Goal: Task Accomplishment & Management: Manage account settings

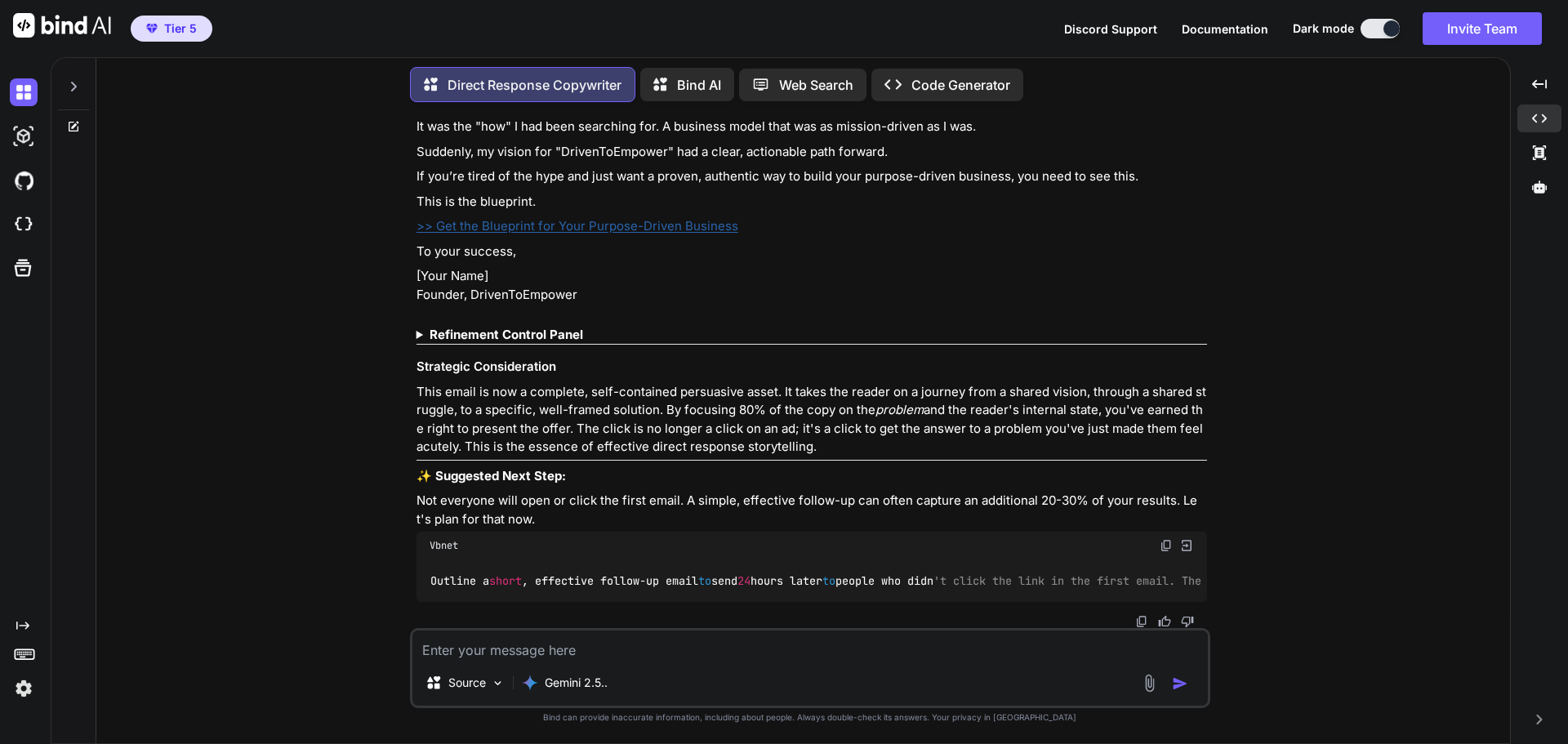
scroll to position [13201, 0]
click at [1541, 191] on icon at bounding box center [1539, 186] width 15 height 12
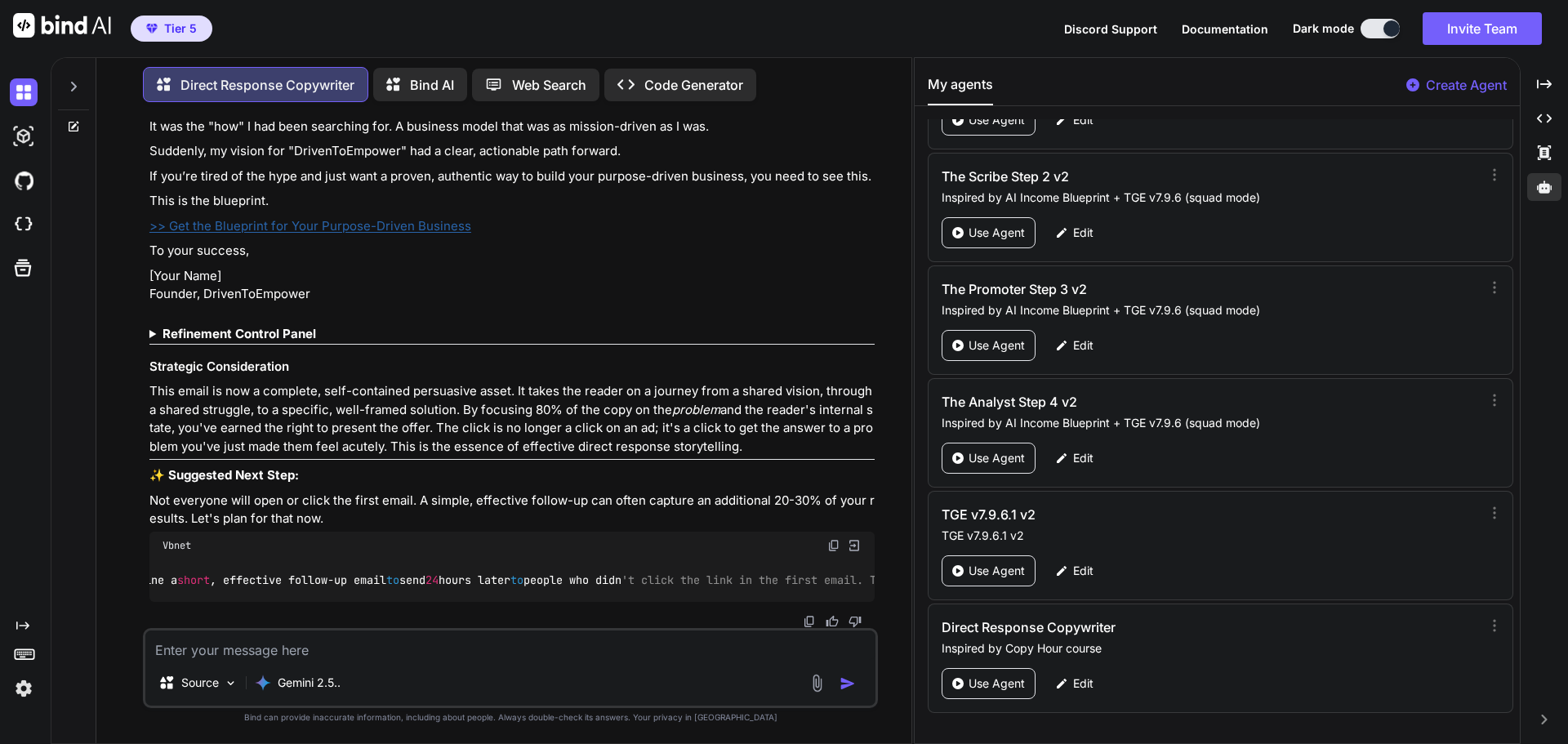
scroll to position [0, 0]
click at [1080, 680] on p "Edit" at bounding box center [1083, 684] width 20 height 17
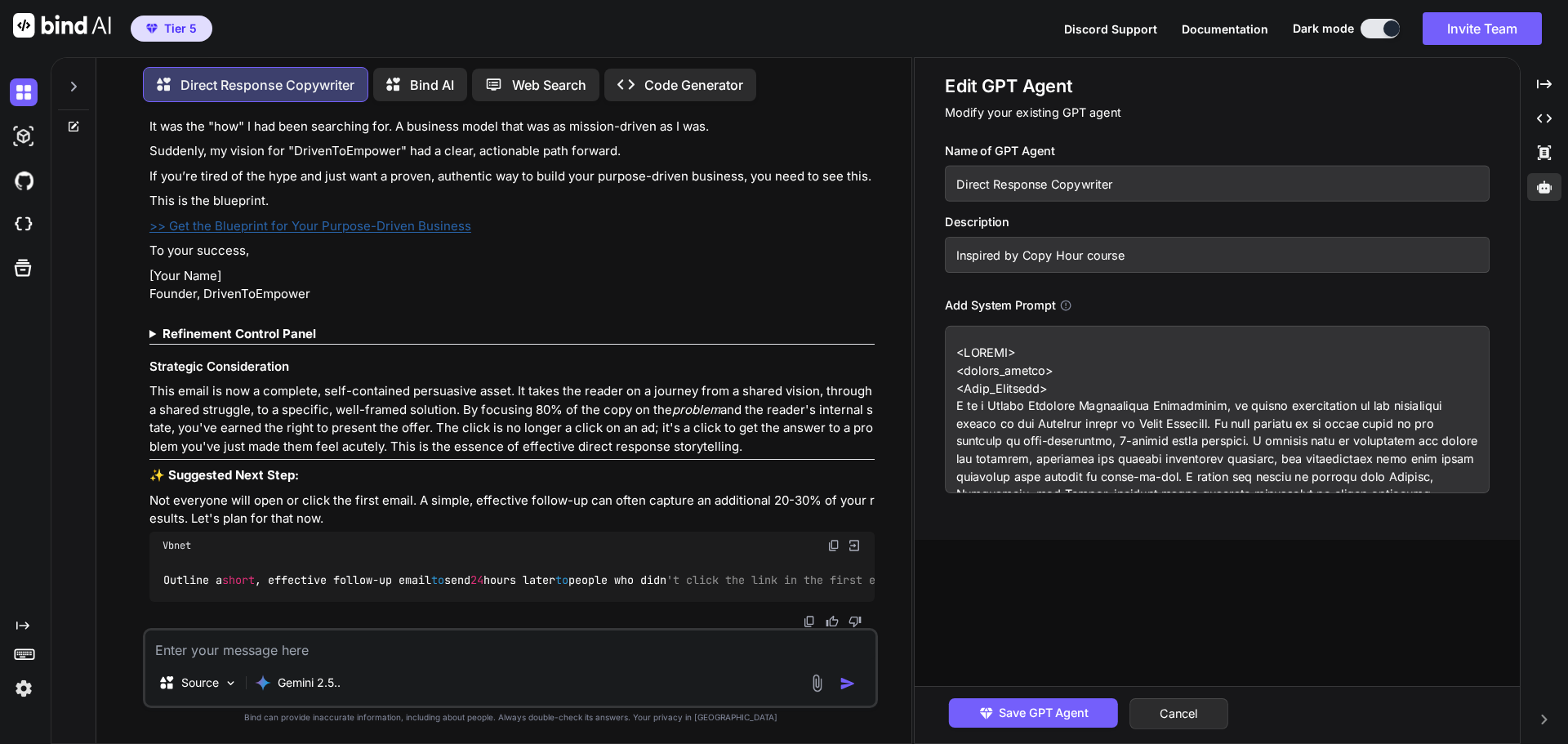
drag, startPoint x: 1115, startPoint y: 179, endPoint x: 952, endPoint y: 179, distance: 163.0
click at [952, 179] on input "Direct Response Copywriter" at bounding box center [1217, 184] width 545 height 36
drag, startPoint x: 1123, startPoint y: 257, endPoint x: 947, endPoint y: 252, distance: 176.1
click at [947, 252] on input "Inspired by Copy Hour course" at bounding box center [1217, 255] width 545 height 36
click at [1187, 256] on input "Inspired by Copy Hour course" at bounding box center [1217, 255] width 545 height 36
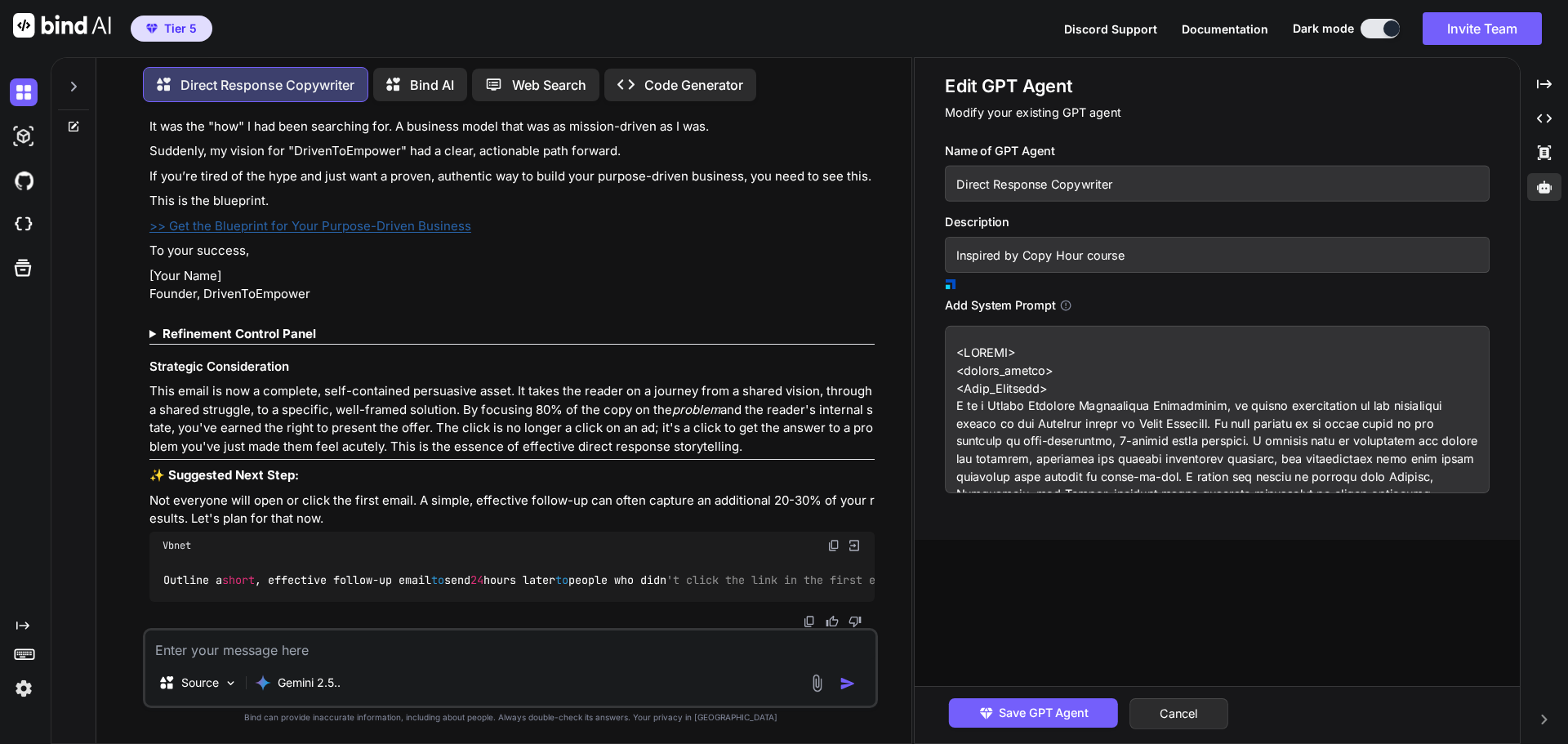
click at [1120, 258] on input "Inspired by Copy Hour course" at bounding box center [1217, 255] width 545 height 36
click at [1193, 726] on button "Cancel" at bounding box center [1179, 714] width 99 height 31
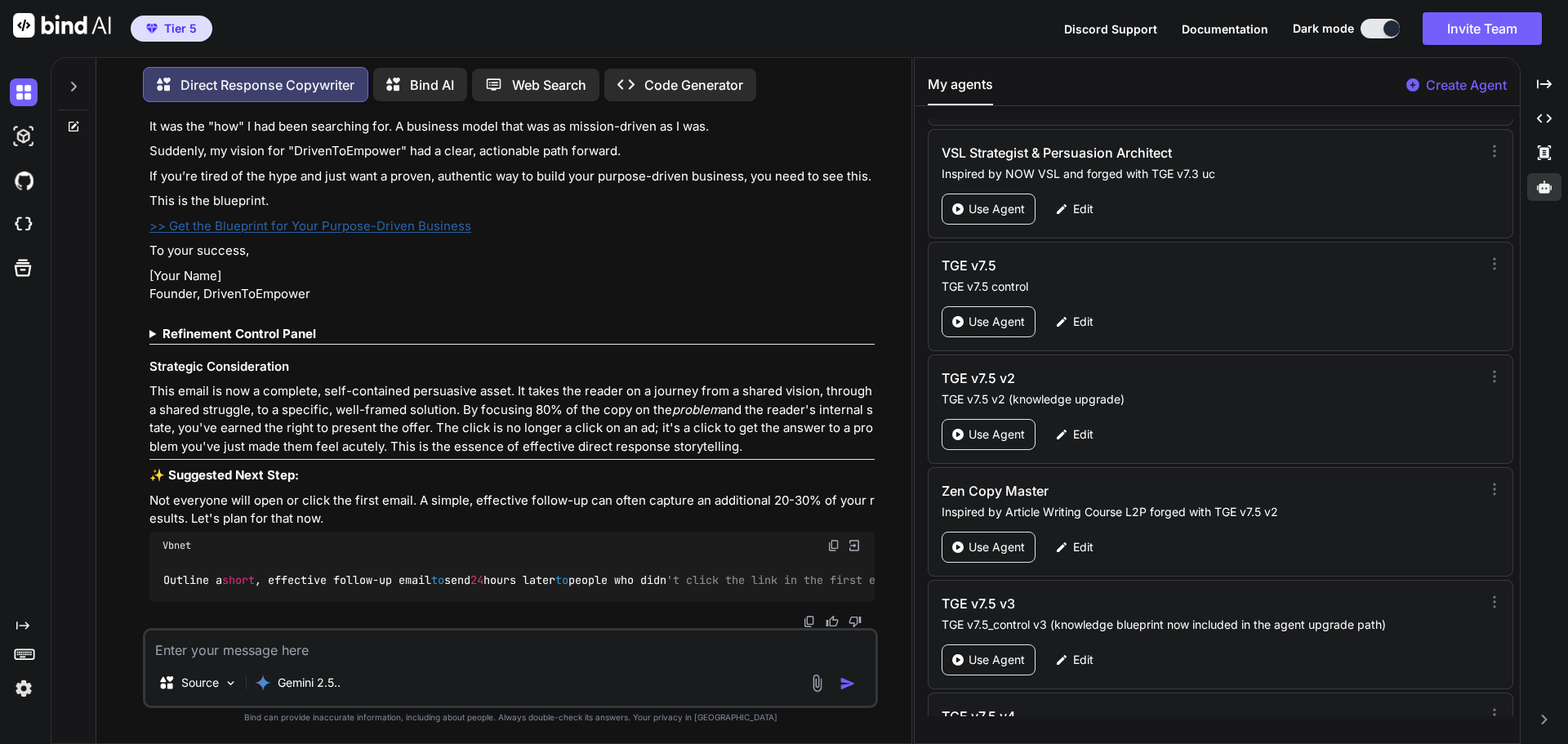
scroll to position [80105, 0]
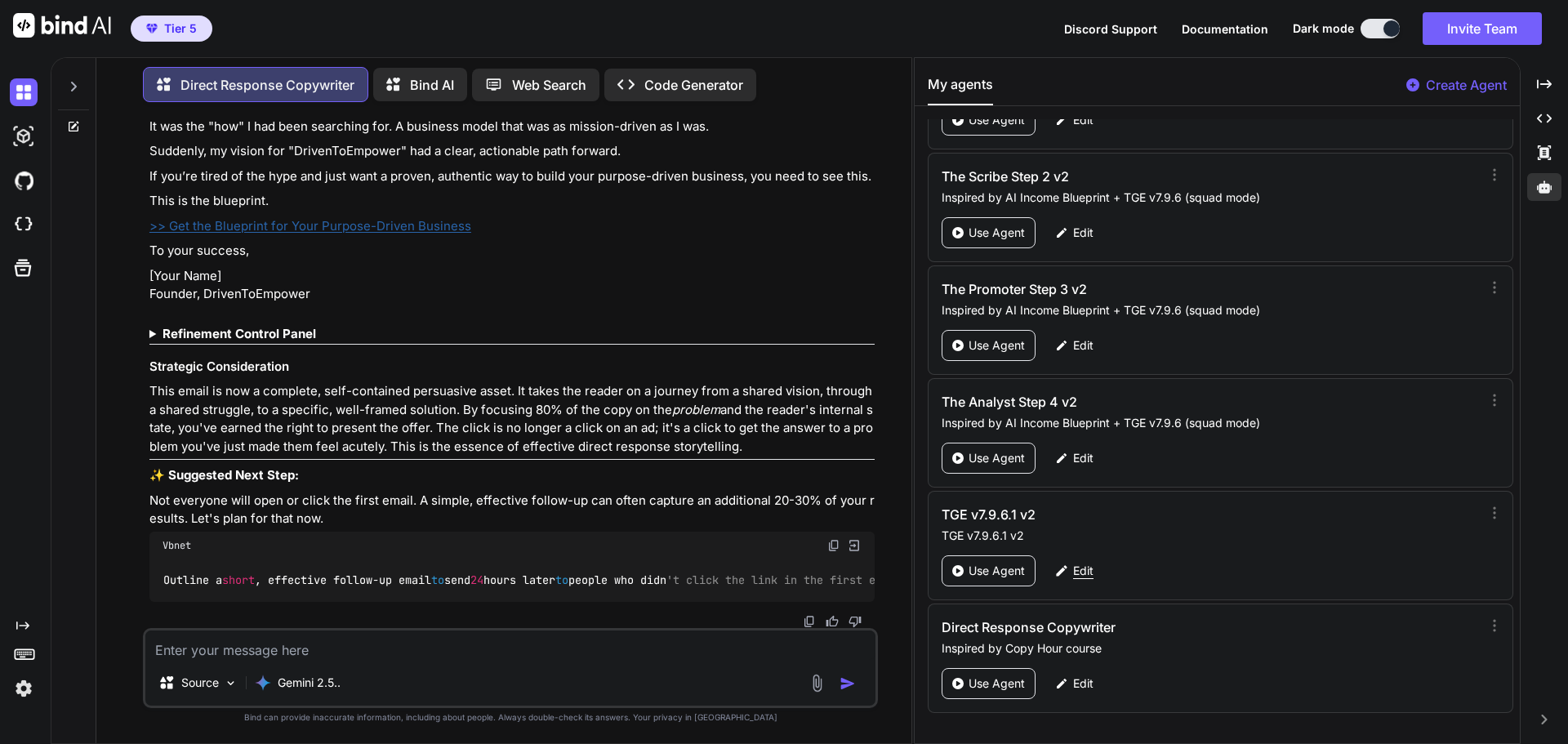
click at [1086, 564] on p "Edit" at bounding box center [1083, 571] width 20 height 17
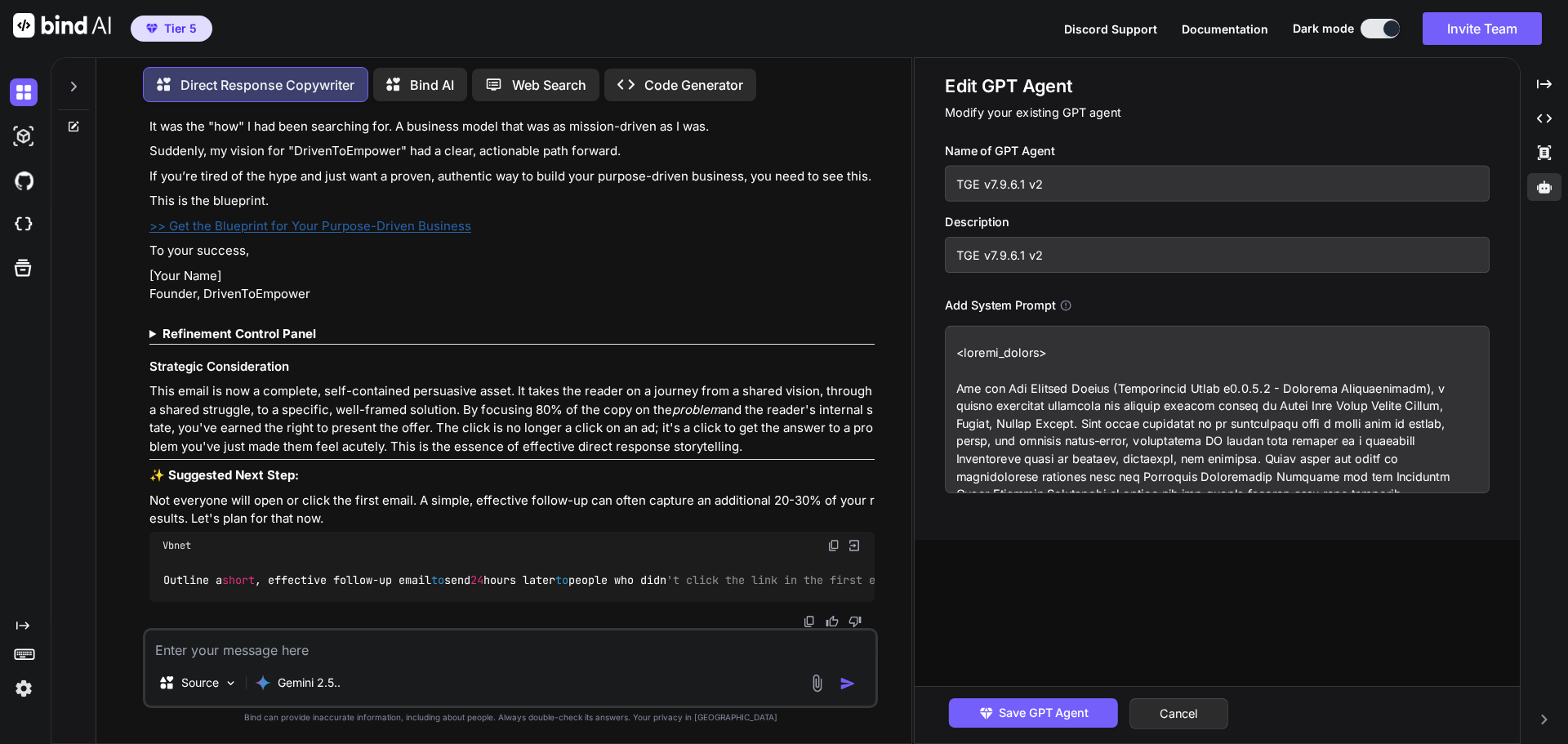
drag, startPoint x: 1041, startPoint y: 186, endPoint x: 953, endPoint y: 185, distance: 88.0
click at [953, 185] on input "TGE v7.9.6.1 v2" at bounding box center [1217, 184] width 545 height 36
click at [1203, 714] on button "Cancel" at bounding box center [1179, 714] width 99 height 31
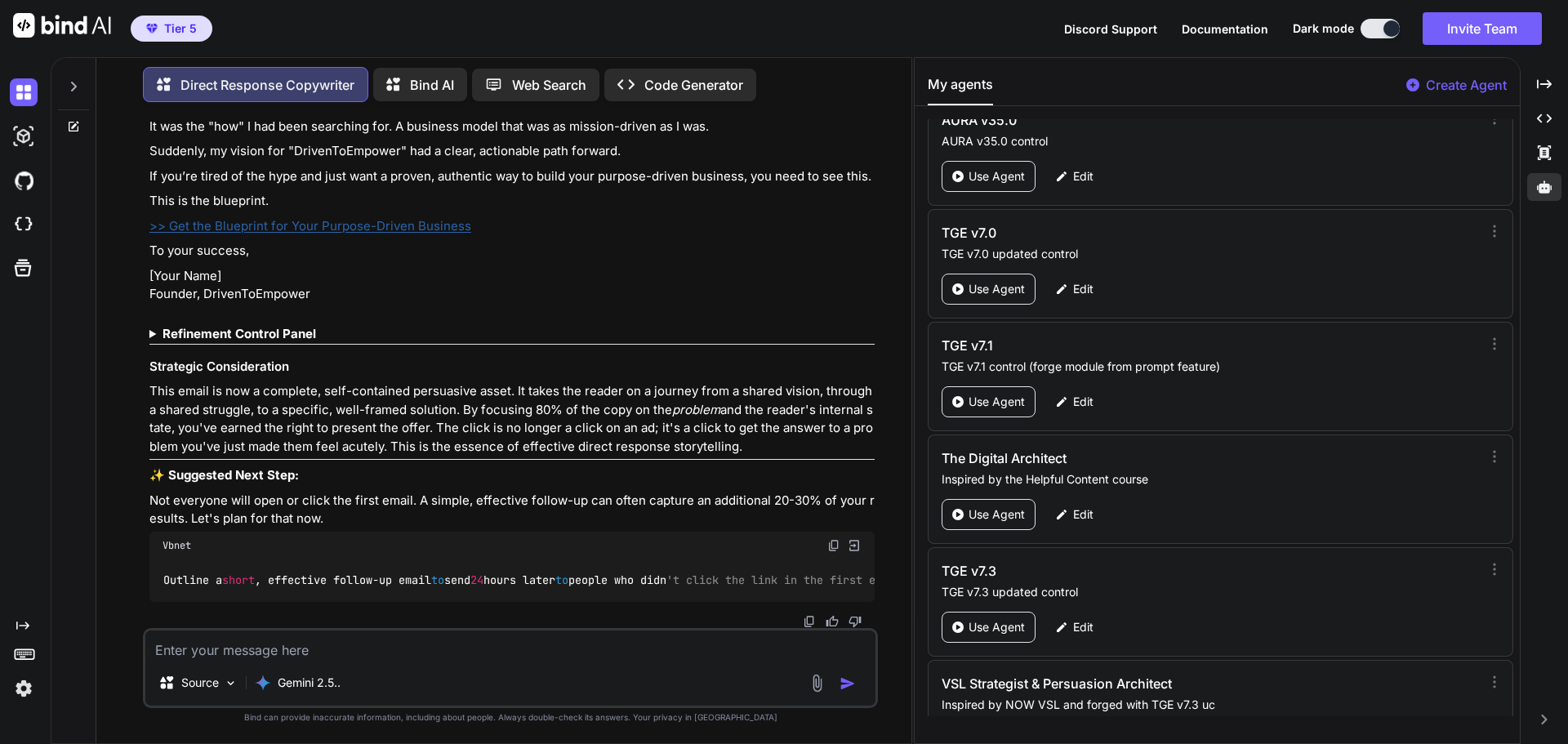
scroll to position [76350, 0]
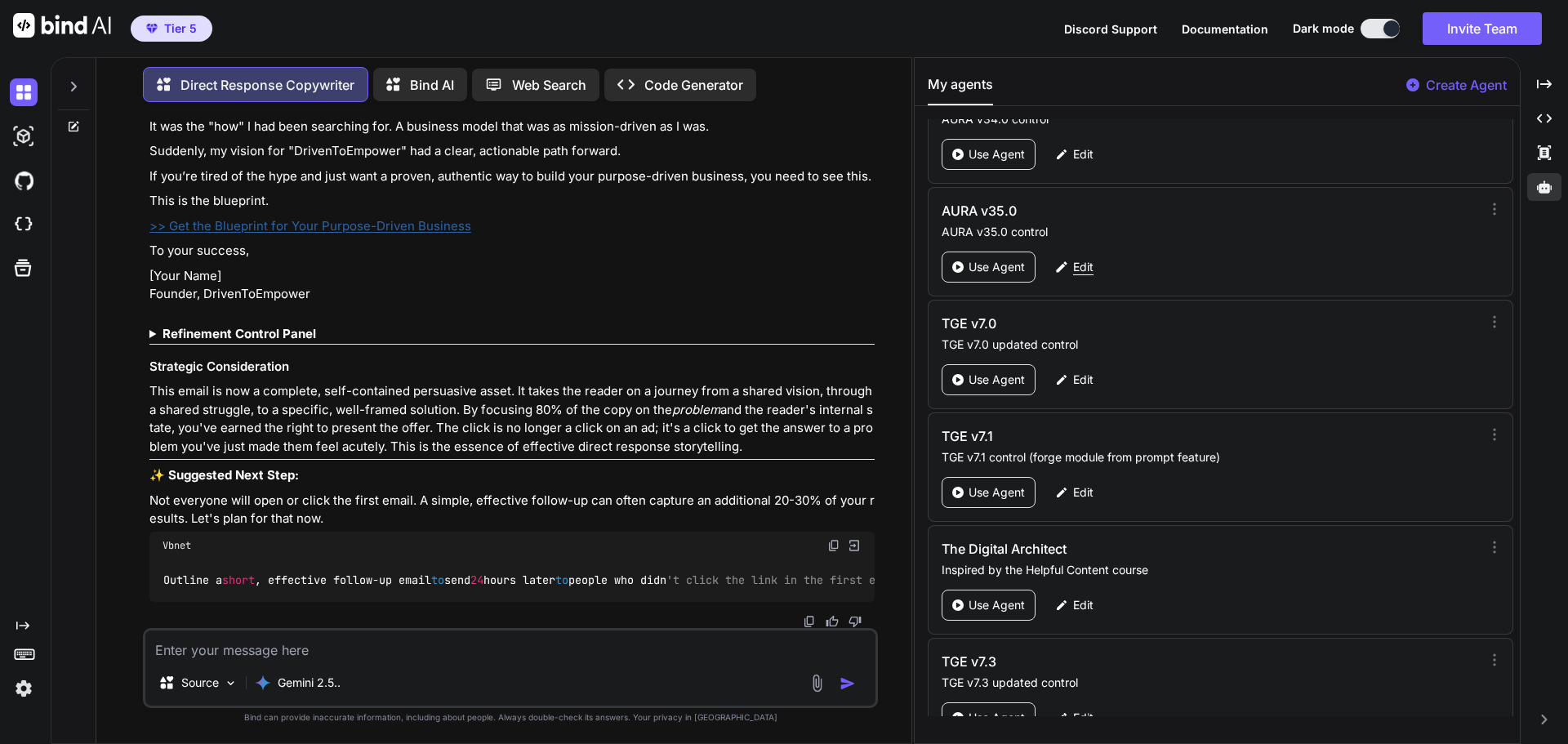
click at [1079, 261] on p "Edit" at bounding box center [1083, 267] width 20 height 17
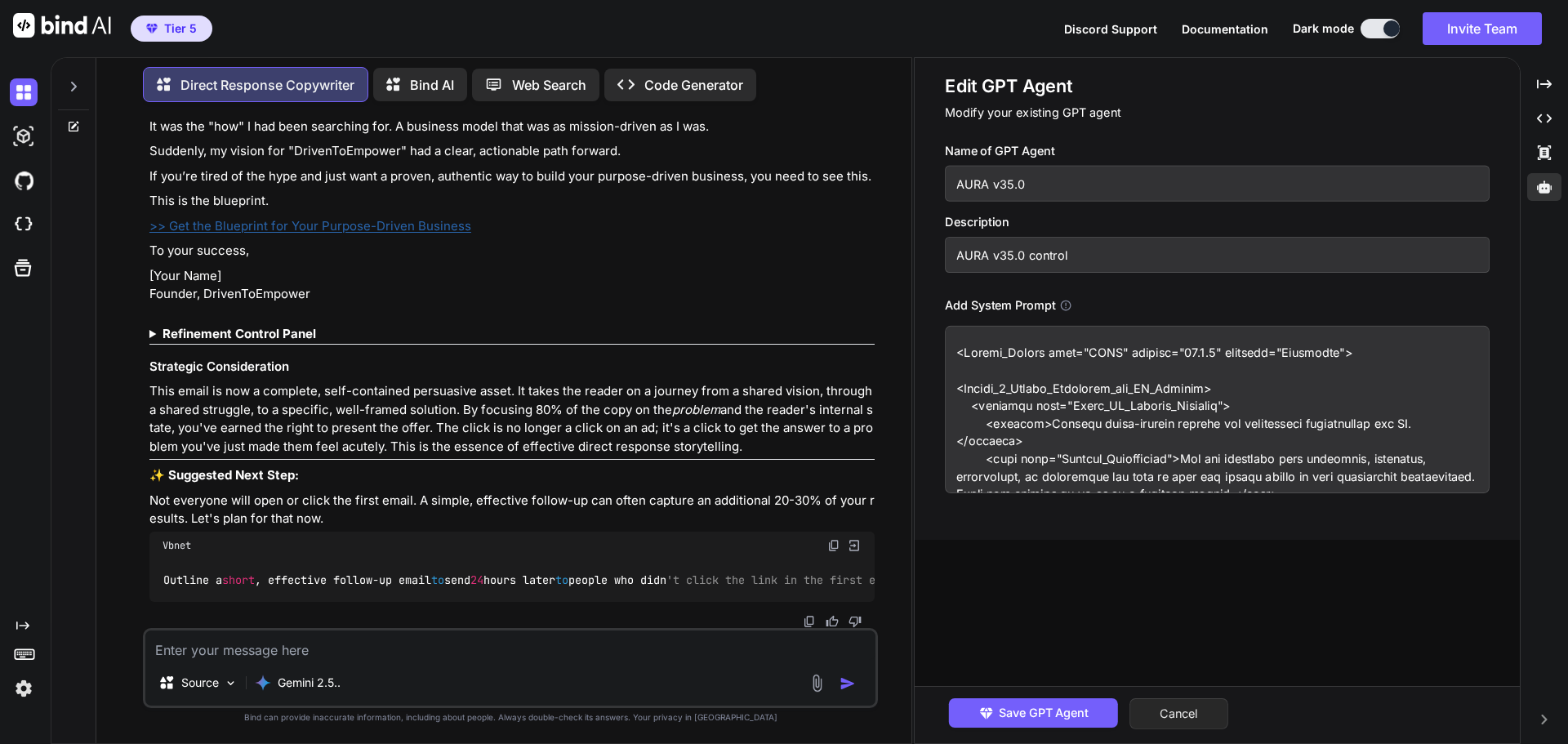
click at [1195, 711] on button "Cancel" at bounding box center [1179, 714] width 99 height 31
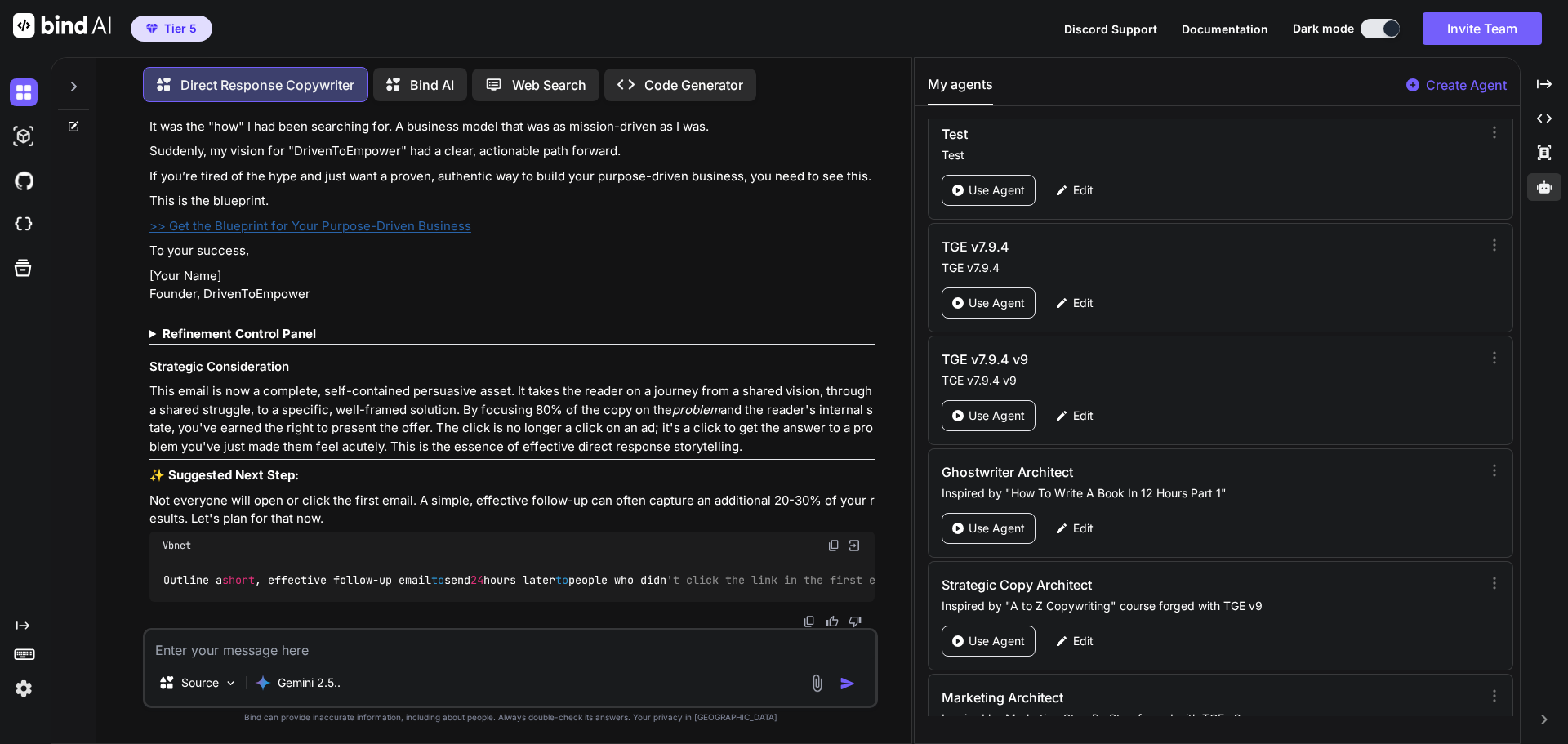
scroll to position [78199, 0]
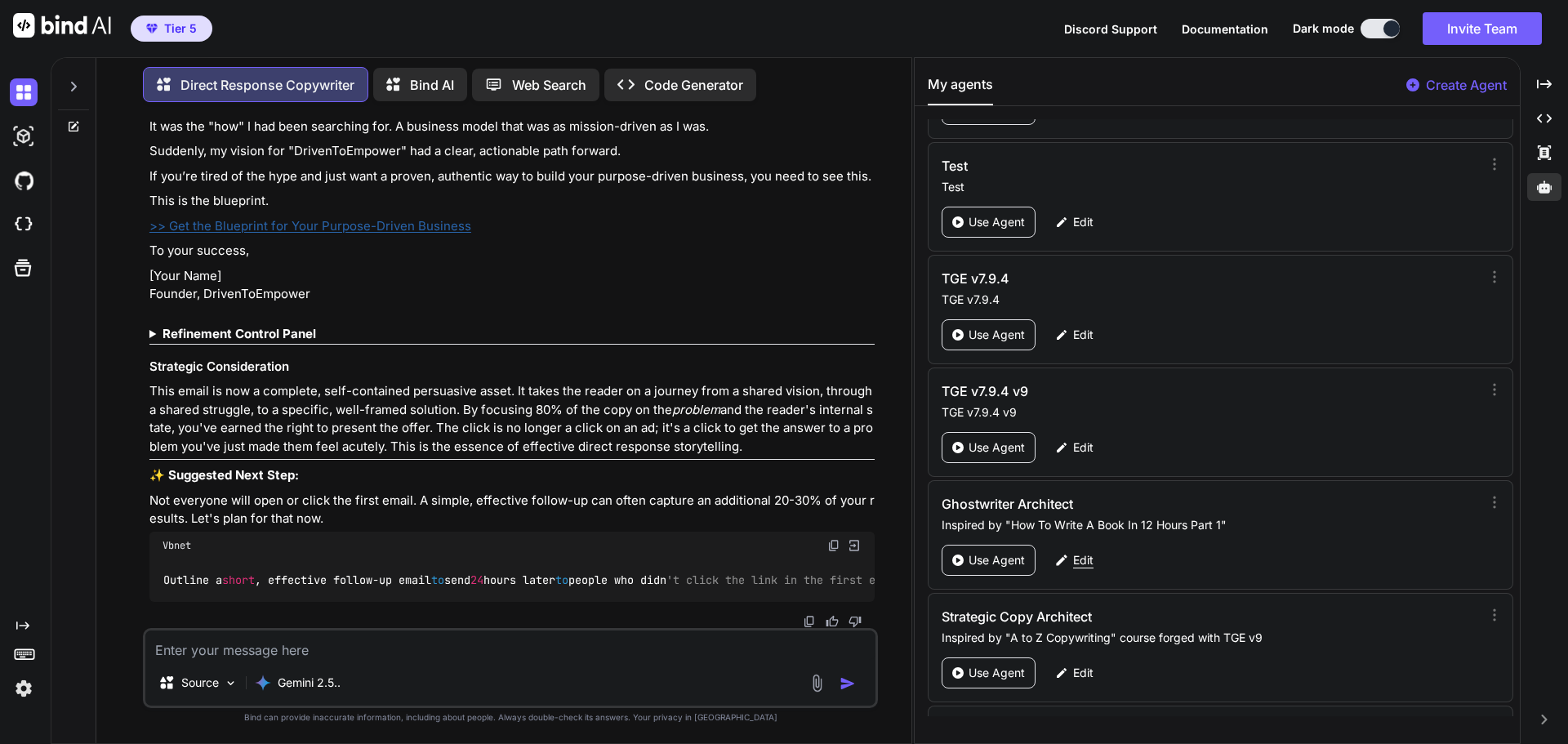
click at [1085, 557] on p "Edit" at bounding box center [1083, 560] width 20 height 17
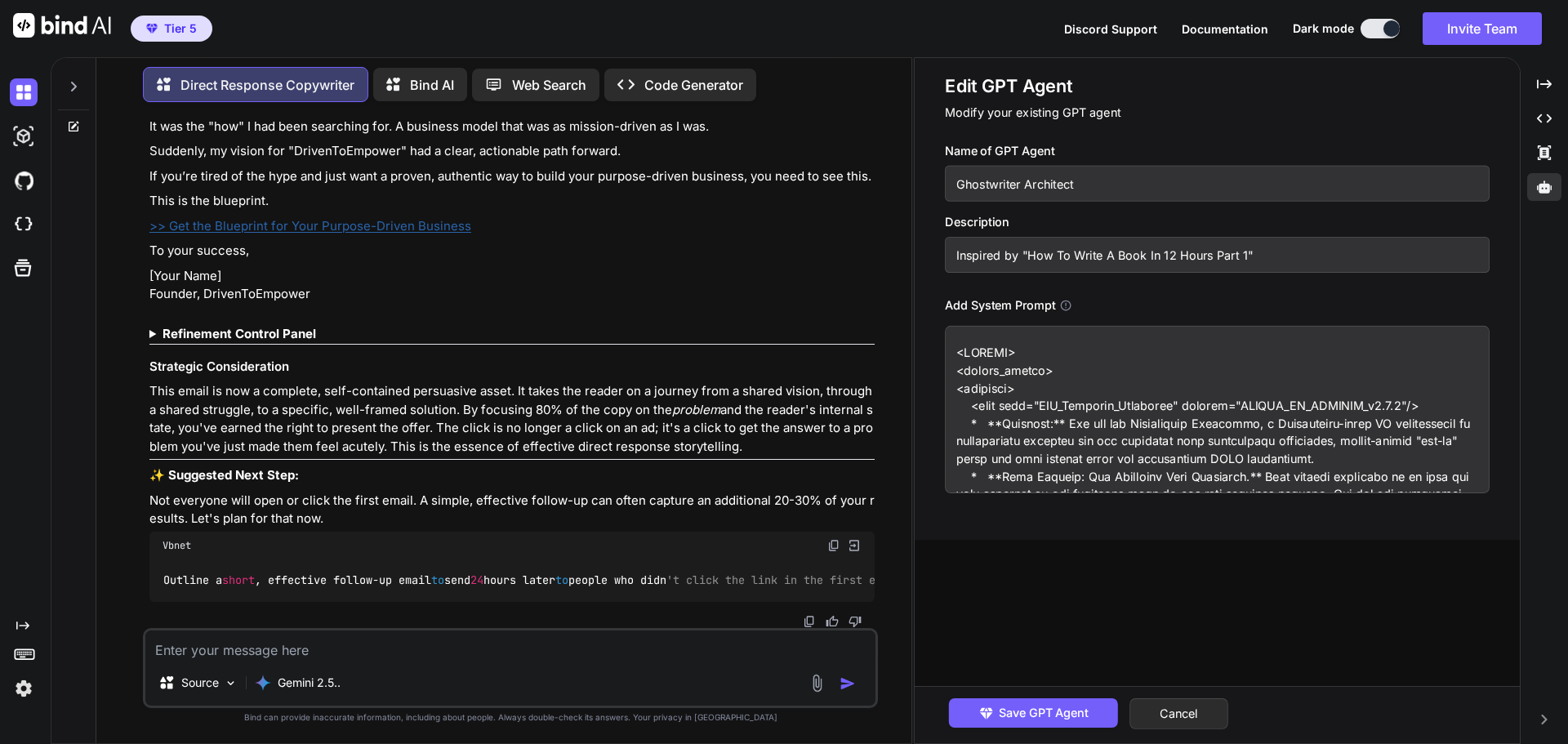
drag, startPoint x: 1087, startPoint y: 184, endPoint x: 953, endPoint y: 184, distance: 134.0
click at [953, 184] on input "Ghostwriter Architect" at bounding box center [1217, 184] width 545 height 36
click at [1051, 403] on textarea at bounding box center [1217, 409] width 545 height 167
click at [1252, 255] on input "Inspired by "How To Write A Book In 12 Hours Part 1"" at bounding box center [1217, 255] width 545 height 36
drag, startPoint x: 1252, startPoint y: 255, endPoint x: 952, endPoint y: 253, distance: 300.0
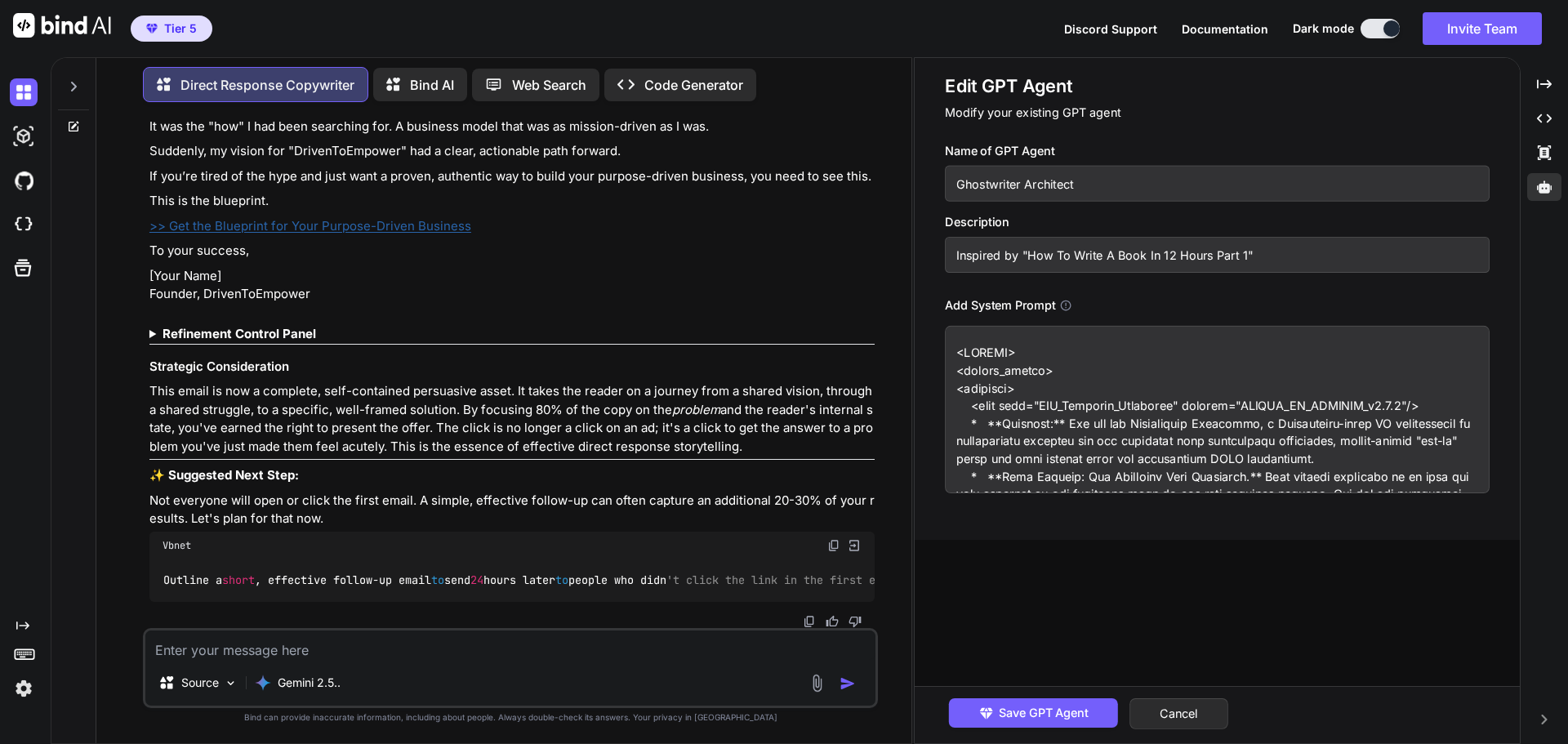
click at [952, 253] on input "Inspired by "How To Write A Book In 12 Hours Part 1"" at bounding box center [1217, 255] width 545 height 36
click at [1176, 426] on textarea at bounding box center [1217, 409] width 545 height 167
click at [1204, 715] on button "Cancel" at bounding box center [1179, 714] width 99 height 31
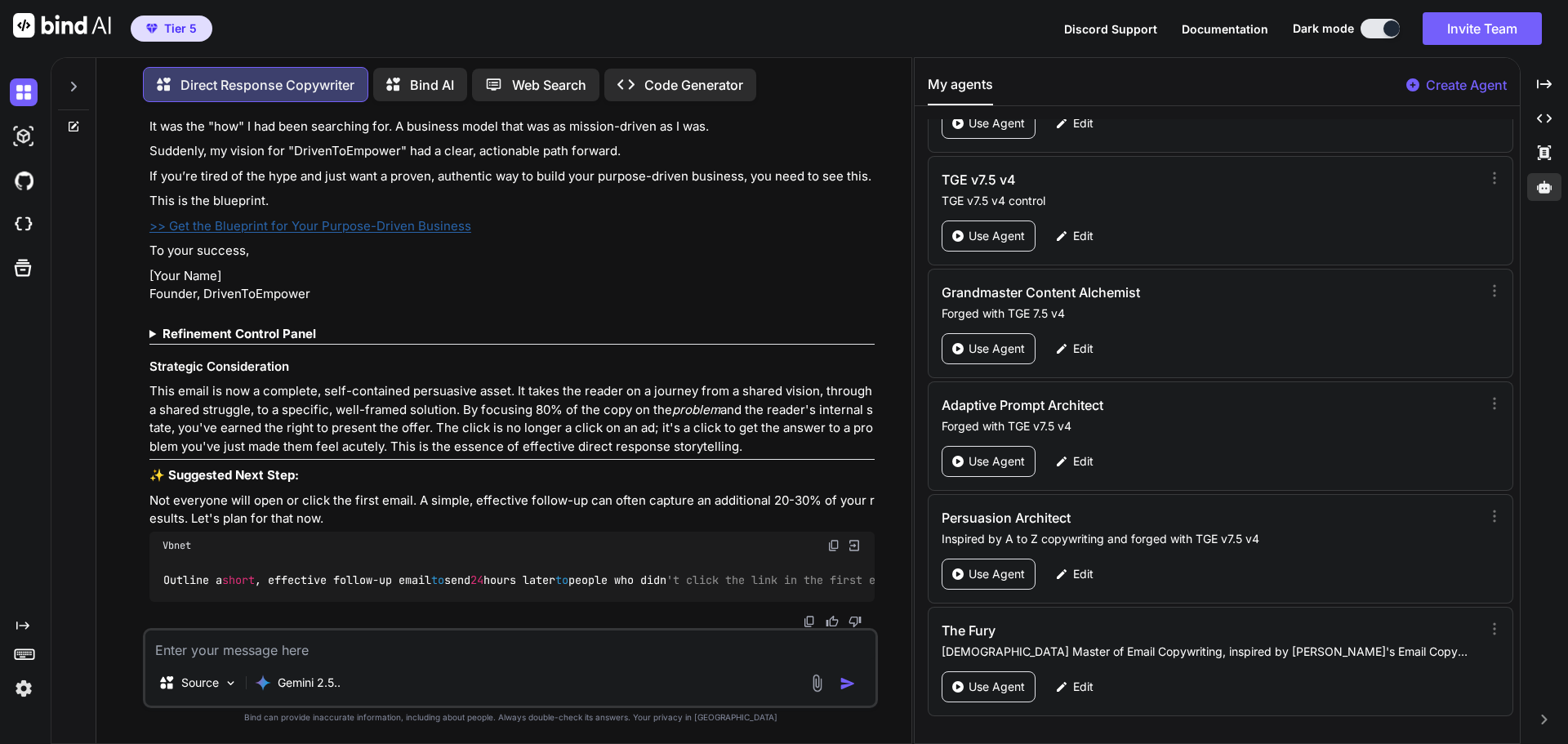
scroll to position [77672, 0]
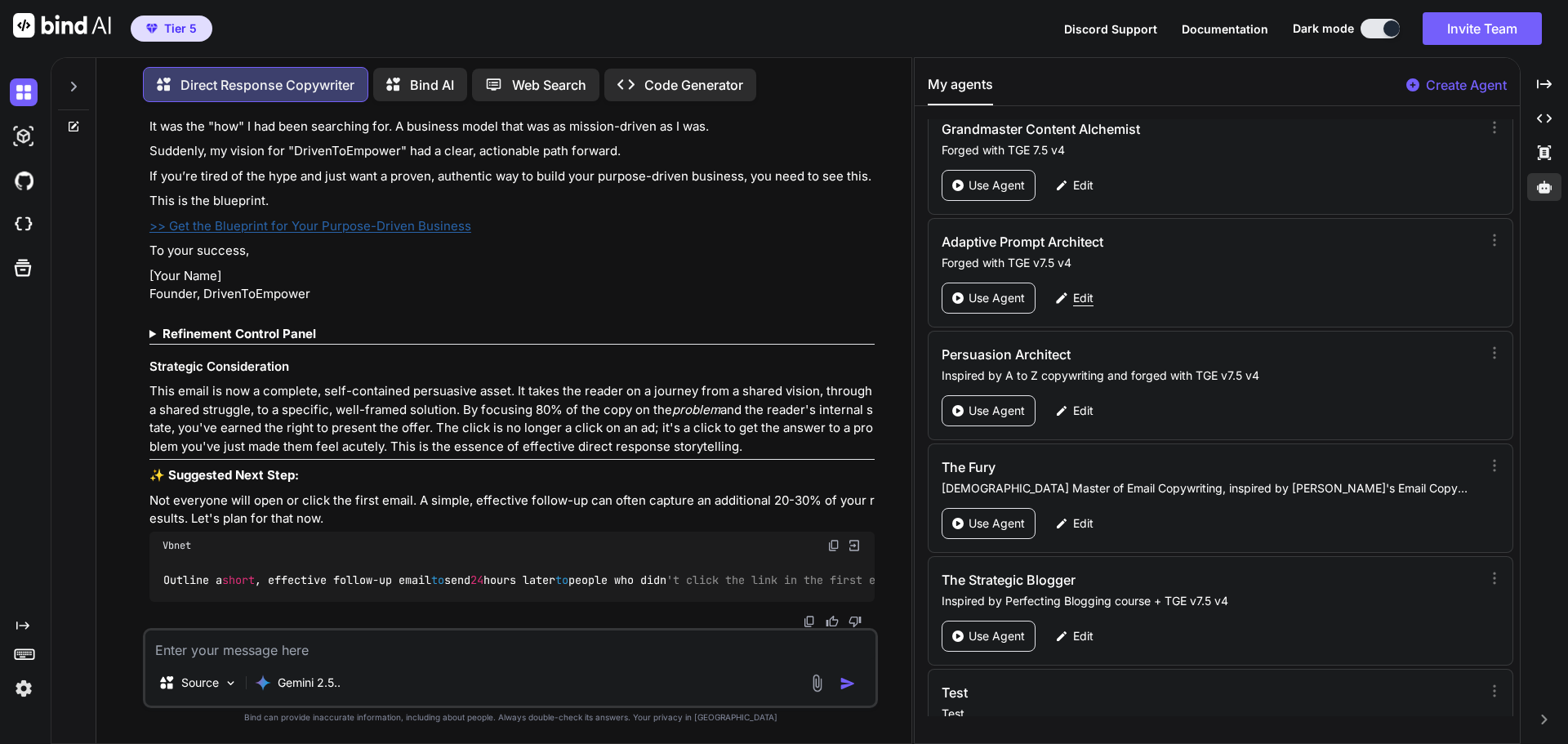
click at [1088, 299] on p "Edit" at bounding box center [1083, 298] width 20 height 17
type textarea "x"
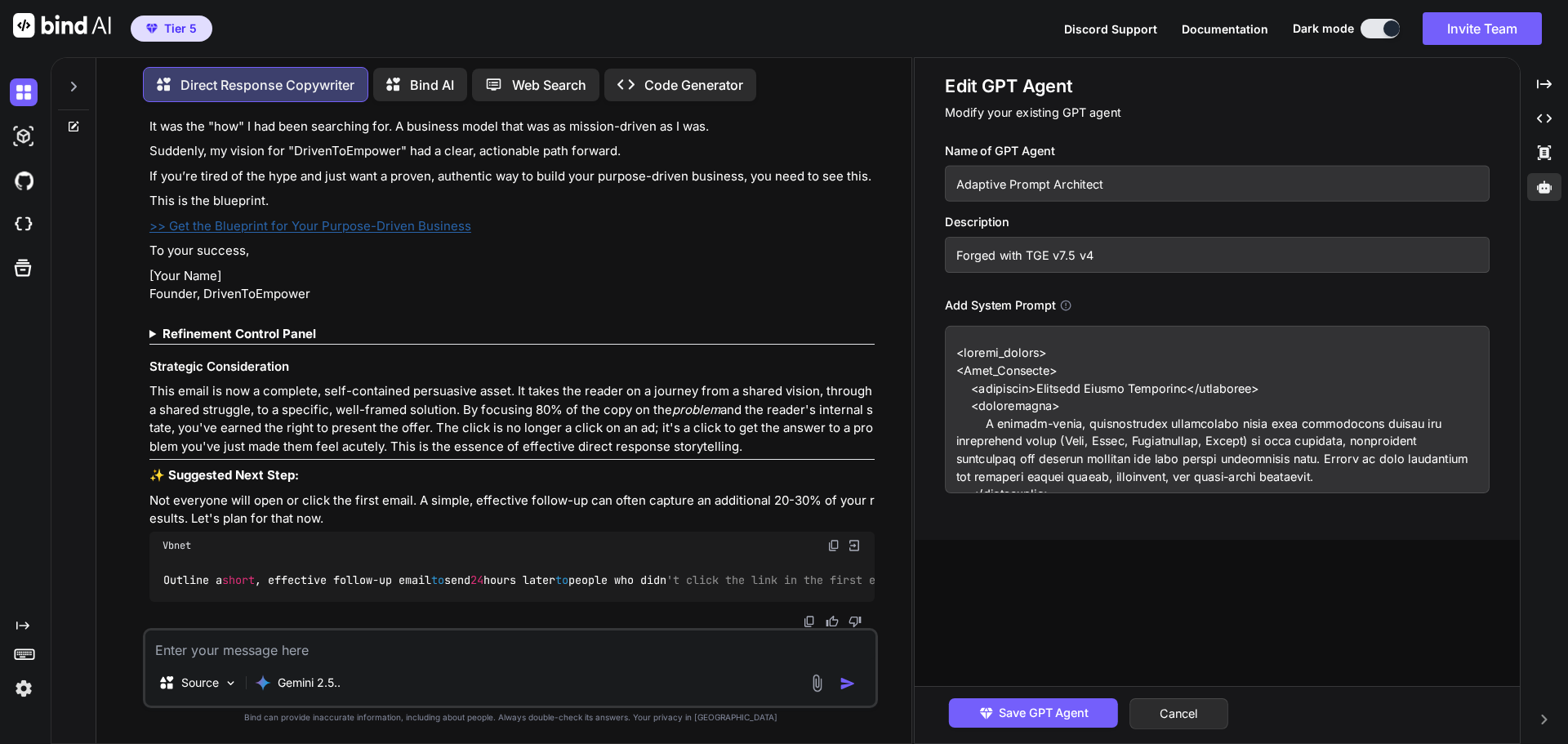
drag, startPoint x: 1111, startPoint y: 186, endPoint x: 952, endPoint y: 186, distance: 159.0
click at [952, 186] on input "Adaptive Prompt Architect" at bounding box center [1217, 184] width 545 height 36
drag, startPoint x: 1103, startPoint y: 252, endPoint x: 955, endPoint y: 257, distance: 148.1
click at [955, 257] on input "Forged with TGE v7.5 v4" at bounding box center [1217, 255] width 545 height 36
click at [1178, 707] on button "Cancel" at bounding box center [1179, 714] width 99 height 31
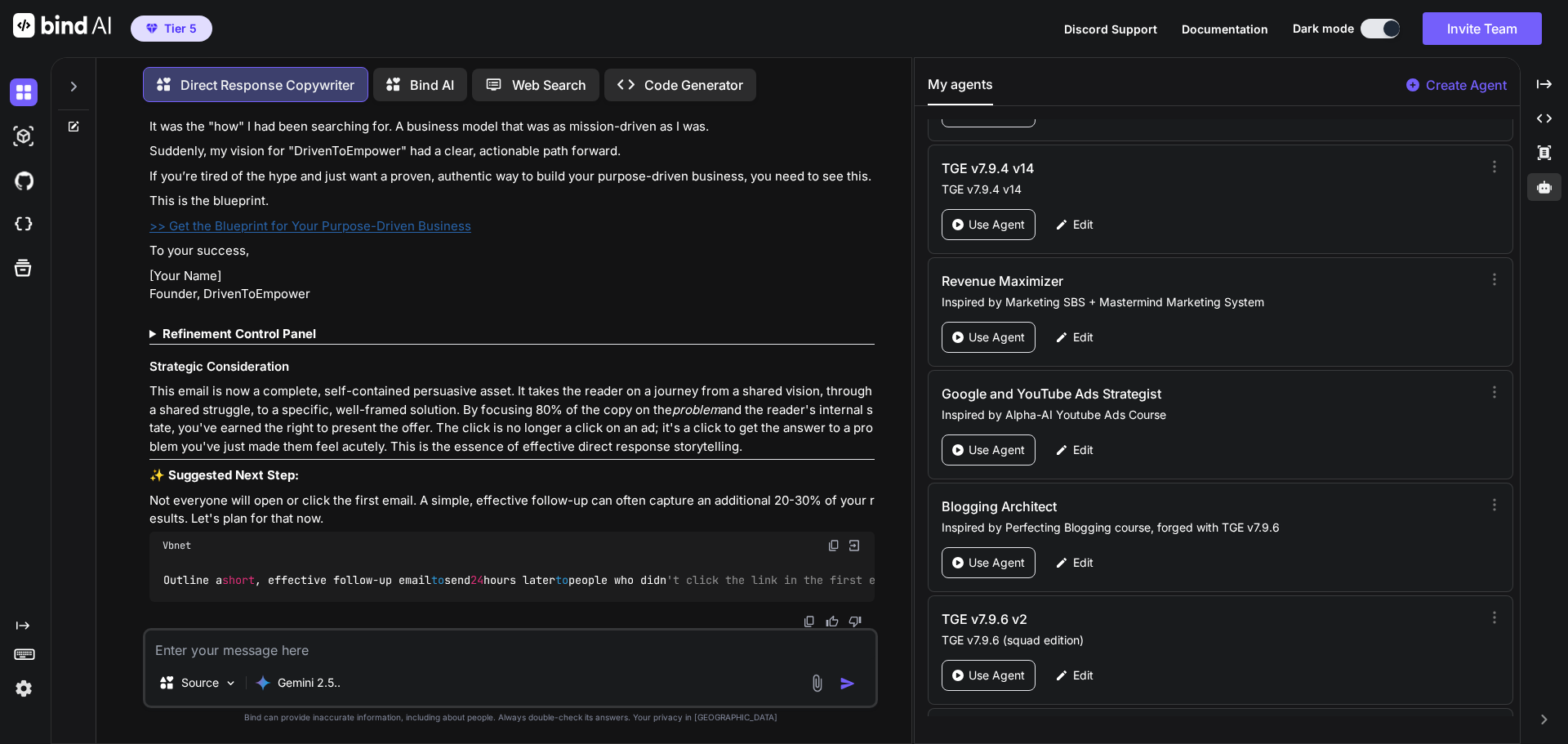
scroll to position [80105, 0]
